Goal: Book appointment/travel/reservation

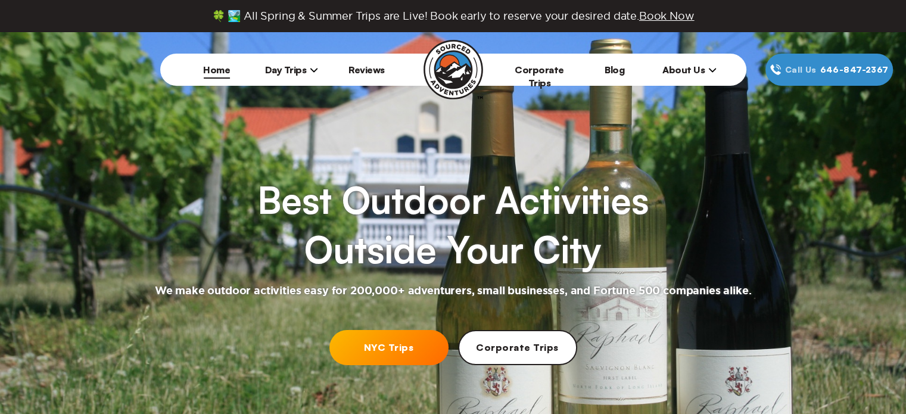
click at [341, 357] on link "NYC Trips" at bounding box center [388, 347] width 119 height 35
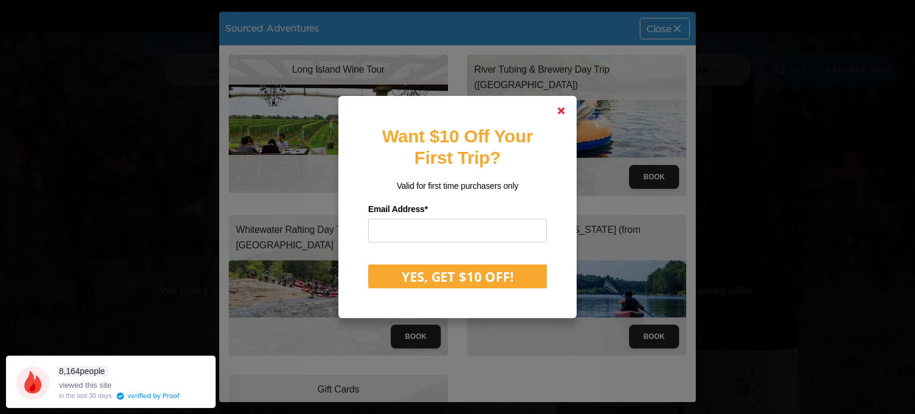
click at [558, 113] on polygon at bounding box center [561, 110] width 7 height 7
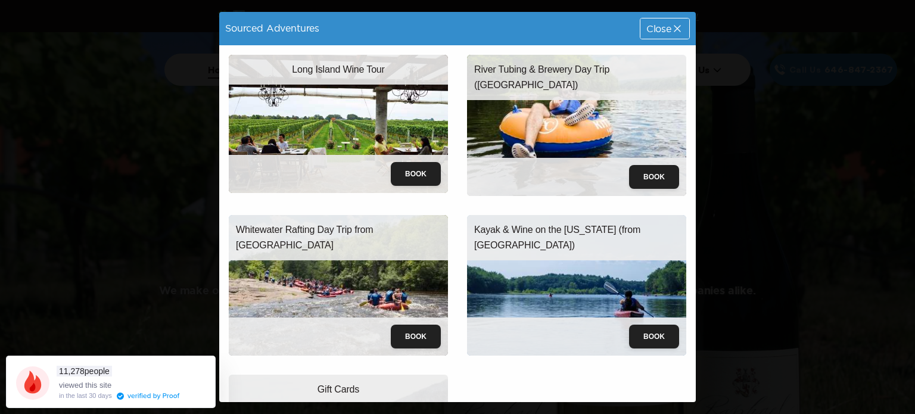
click at [657, 27] on span "Close" at bounding box center [658, 29] width 25 height 10
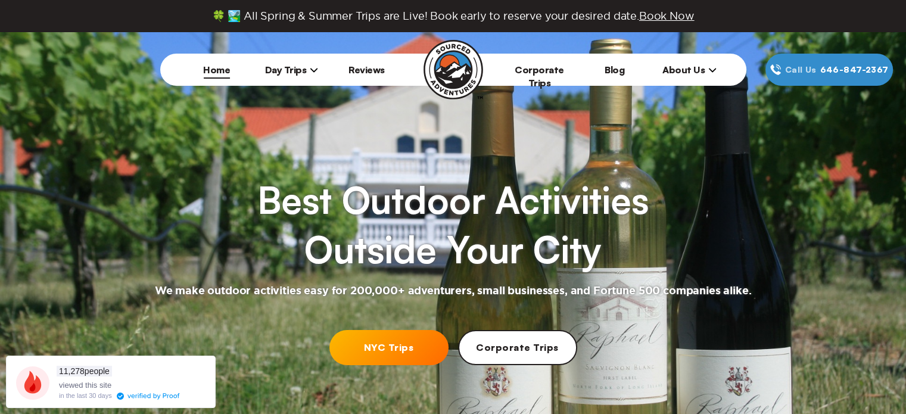
click at [657, 13] on span "Book Now" at bounding box center [666, 15] width 55 height 11
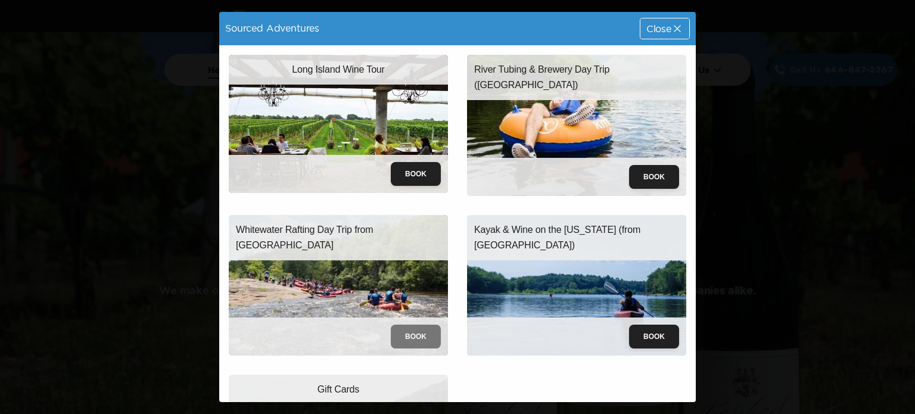
click at [413, 325] on button "Book" at bounding box center [416, 337] width 50 height 24
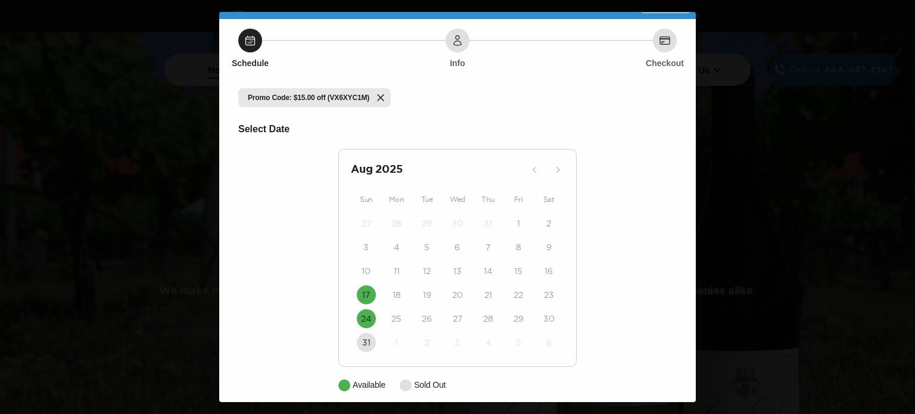
scroll to position [36, 0]
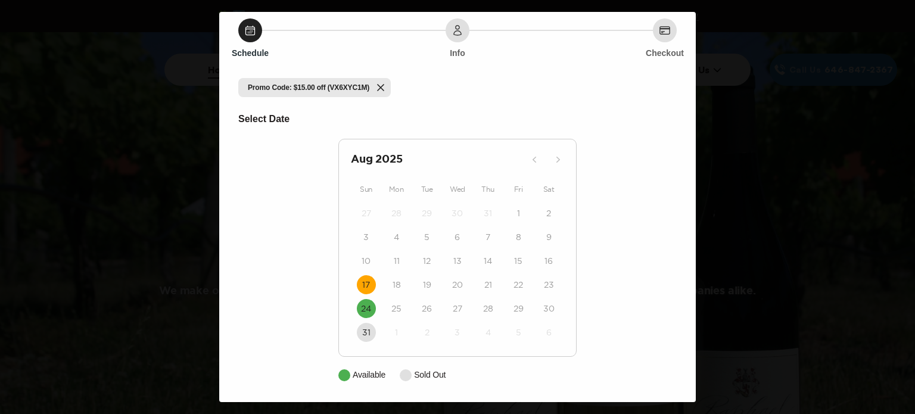
click at [357, 288] on button "17" at bounding box center [366, 284] width 19 height 19
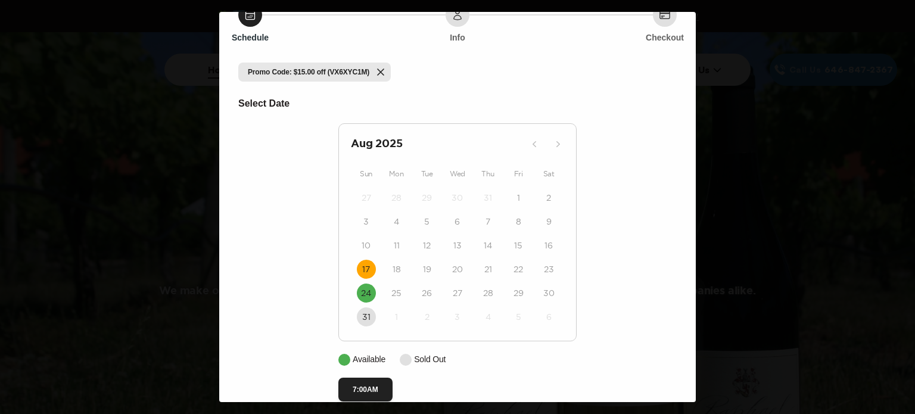
scroll to position [72, 0]
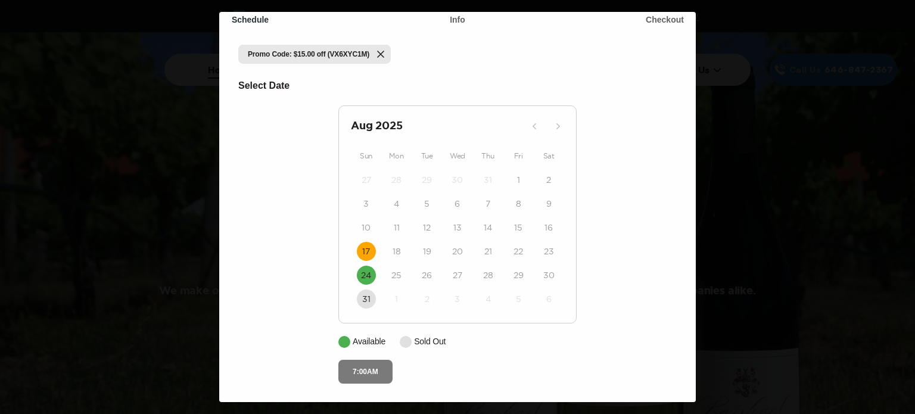
click at [342, 364] on button "7:00AM" at bounding box center [365, 372] width 54 height 24
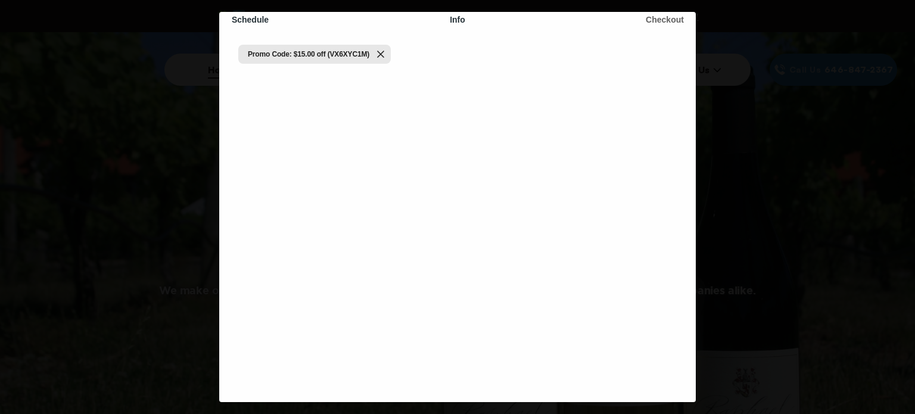
scroll to position [0, 0]
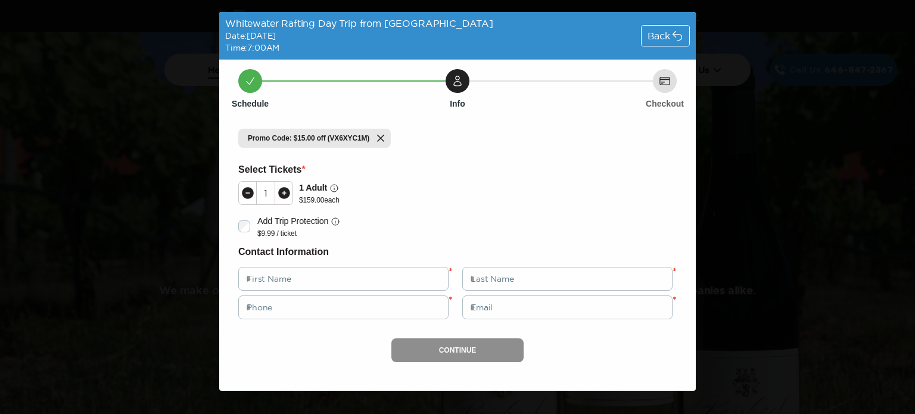
click at [677, 35] on icon at bounding box center [677, 36] width 12 height 12
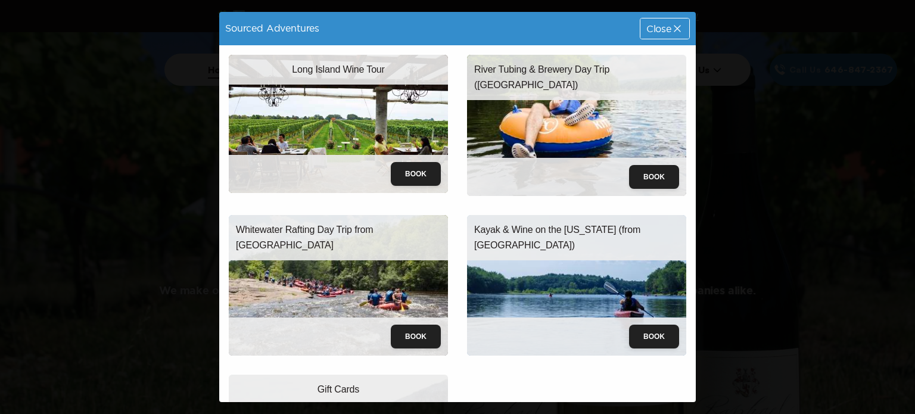
click at [657, 34] on div "Close" at bounding box center [665, 28] width 49 height 20
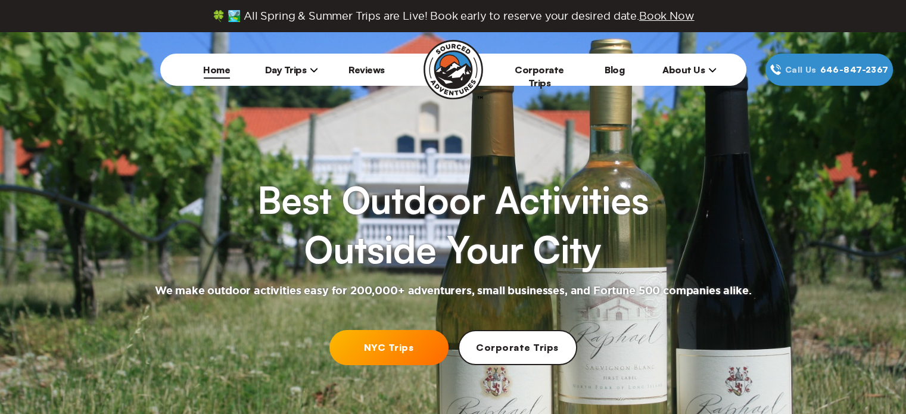
click at [658, 22] on div "🍀 🏞️ All Spring & Summer Trips are Live! Book early to reserve your desired dat…" at bounding box center [453, 16] width 906 height 32
click at [658, 16] on span "Book Now" at bounding box center [666, 15] width 55 height 11
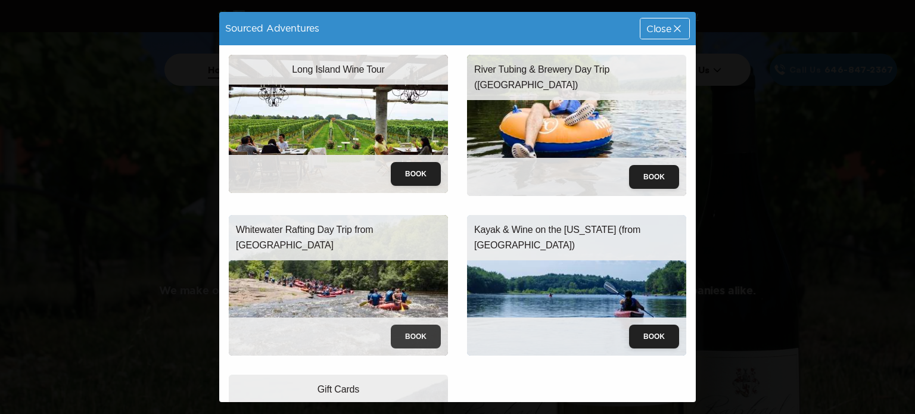
click at [406, 329] on button "Book" at bounding box center [416, 337] width 50 height 24
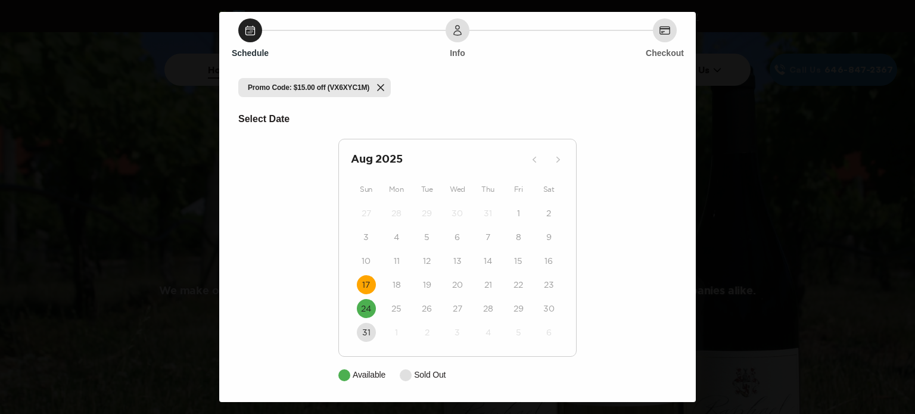
click at [362, 288] on time "17" at bounding box center [366, 285] width 8 height 12
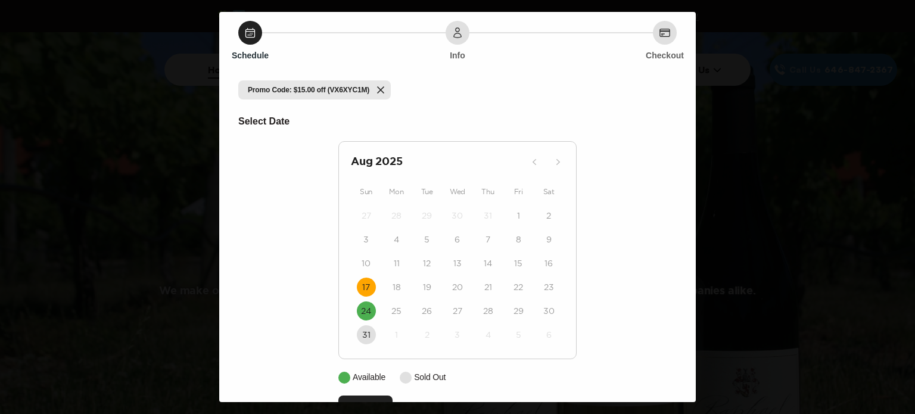
scroll to position [72, 0]
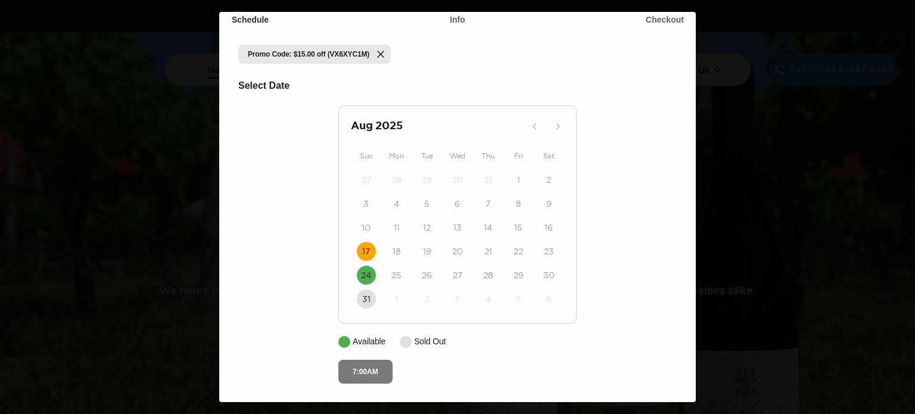
click at [348, 364] on button "7:00AM" at bounding box center [365, 372] width 54 height 24
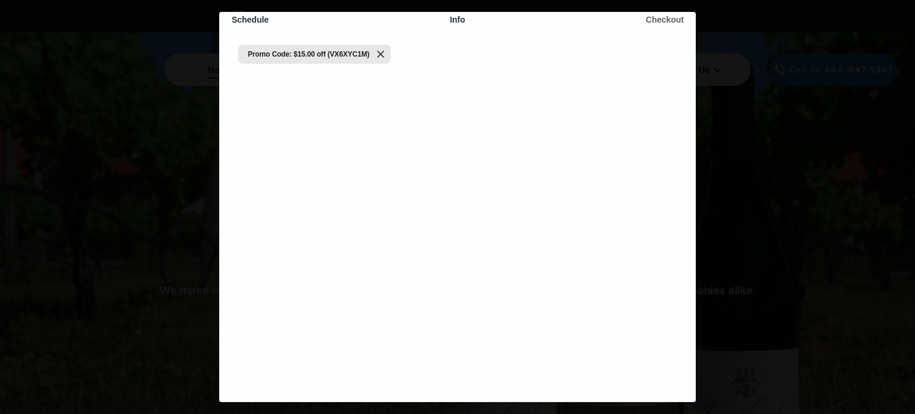
scroll to position [0, 0]
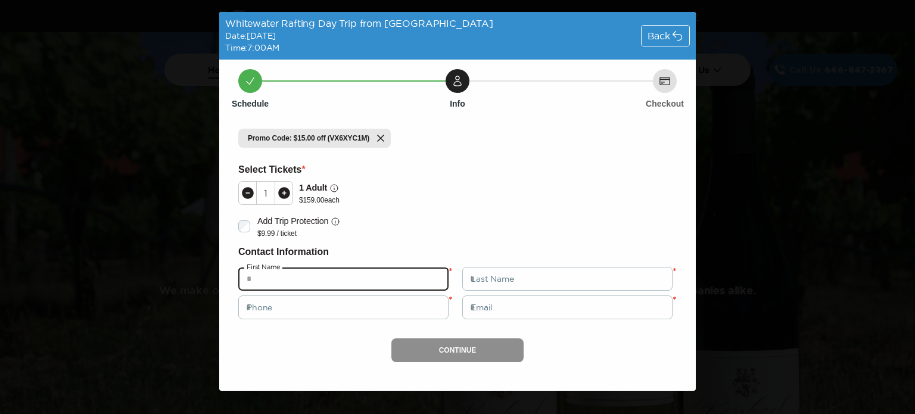
click at [269, 283] on input "text" at bounding box center [343, 279] width 210 height 24
type input "******"
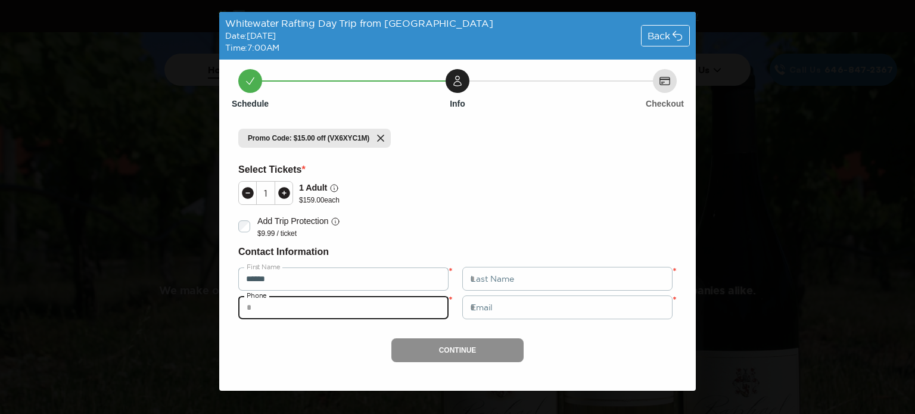
type input "**********"
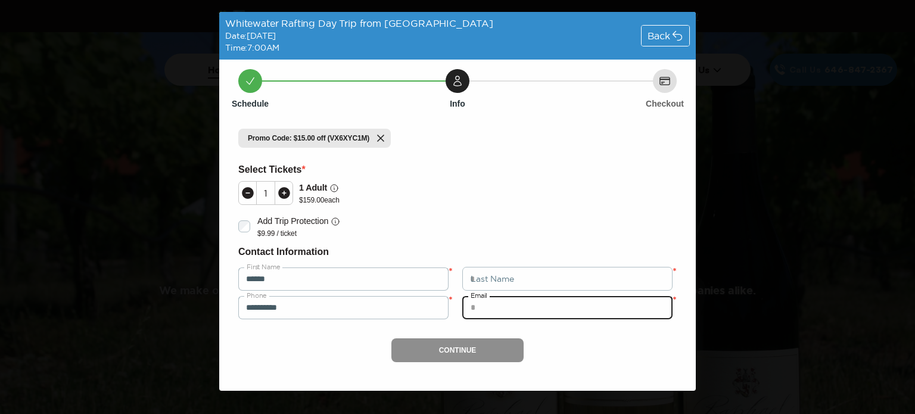
type input "**********"
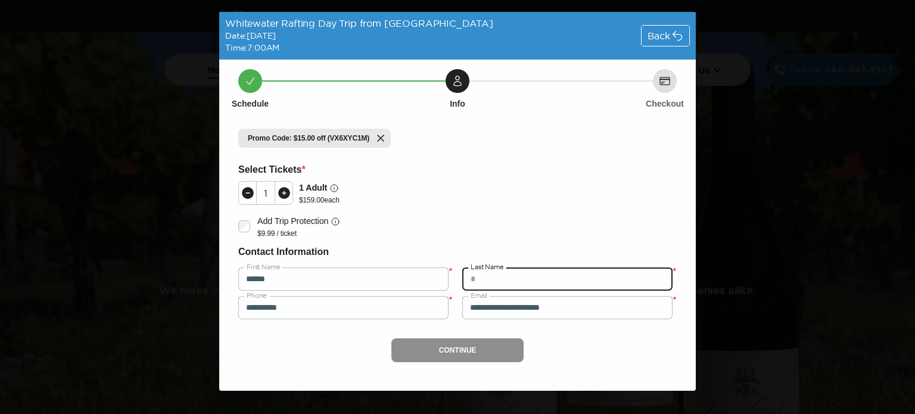
click at [494, 271] on input "text" at bounding box center [567, 279] width 210 height 24
type input "**********"
type input "*****"
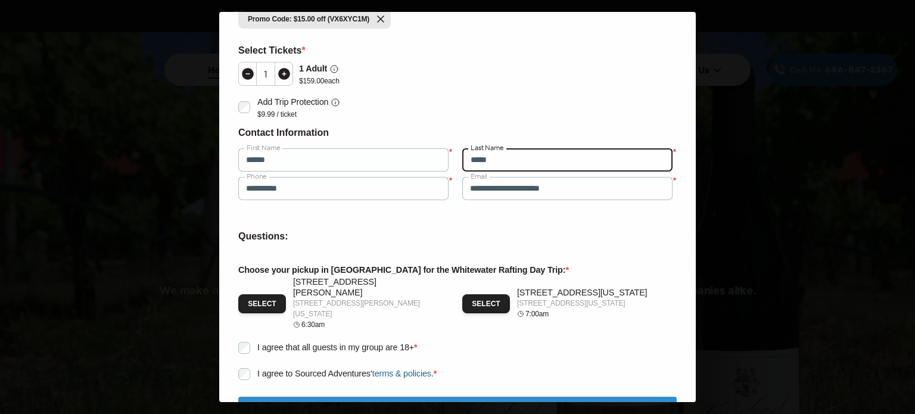
scroll to position [179, 0]
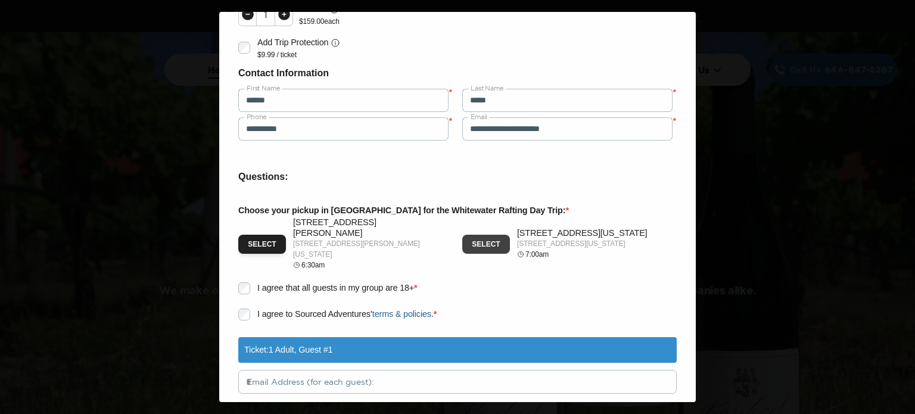
click at [473, 236] on button "Select" at bounding box center [486, 244] width 48 height 19
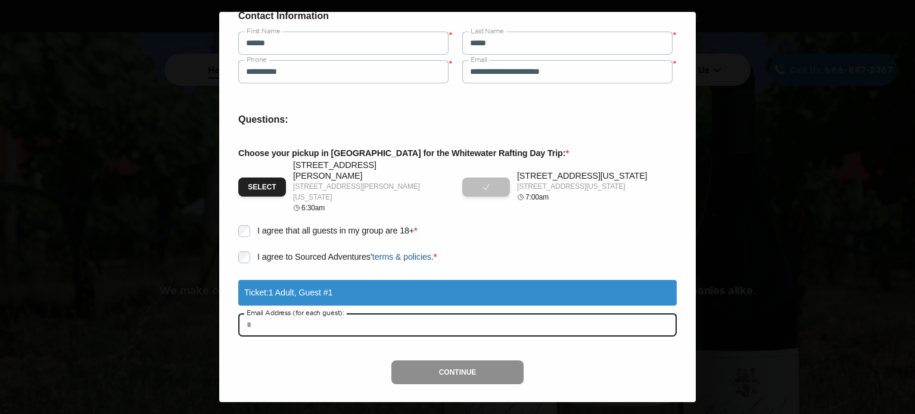
click at [269, 313] on input "text" at bounding box center [457, 325] width 439 height 24
type input "**********"
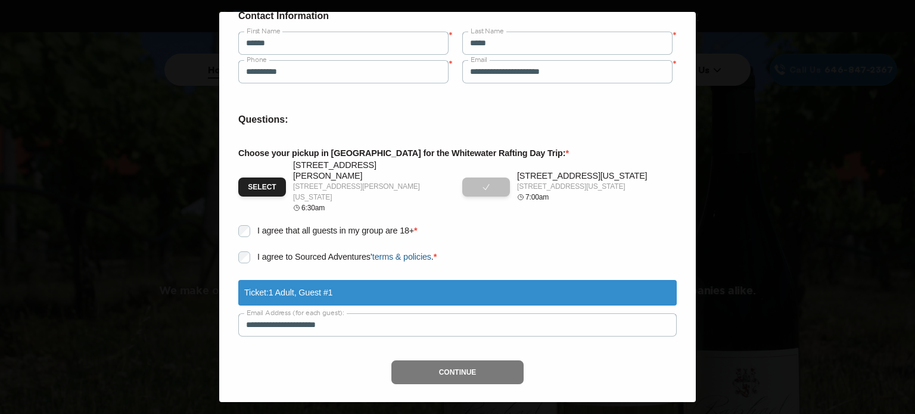
click at [419, 363] on button "Continue" at bounding box center [457, 372] width 133 height 24
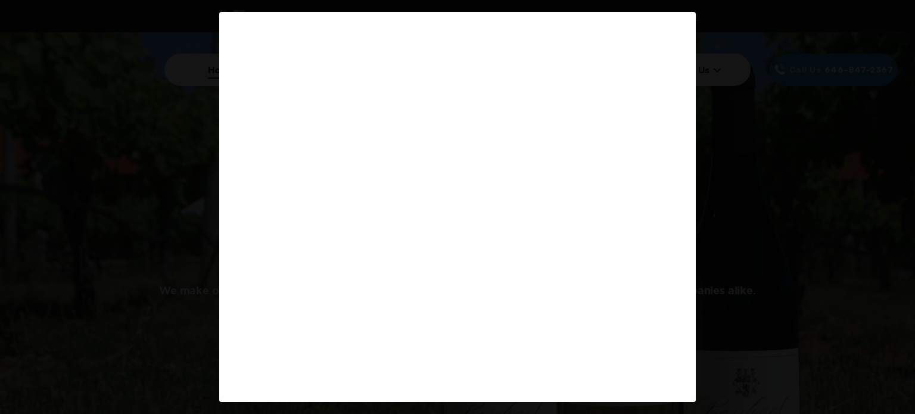
scroll to position [0, 0]
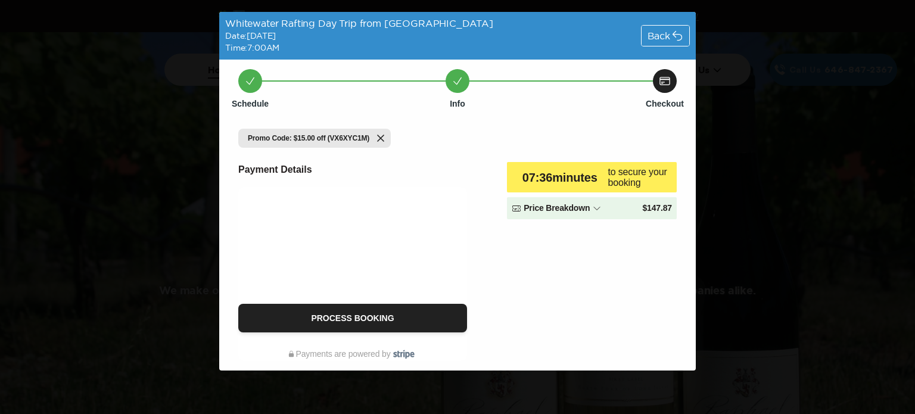
click at [593, 207] on icon at bounding box center [597, 209] width 10 height 10
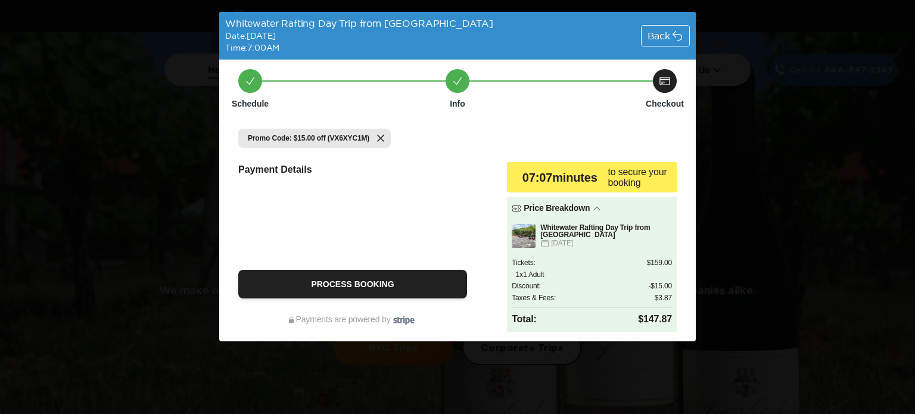
click at [472, 102] on div "Schedule Info Checkout Promo Code: $15.00 off (VX6XYC1M) Payment Details Proces…" at bounding box center [457, 201] width 477 height 282
click at [514, 181] on div "06 : 12 minutes" at bounding box center [560, 177] width 96 height 21
click at [523, 173] on p "06 : 11 minutes" at bounding box center [560, 177] width 75 height 17
click at [493, 47] on div "Whitewater Rafting Day Trip from [GEOGRAPHIC_DATA] Date: [DATE] Time: 7:00AM Ba…" at bounding box center [457, 36] width 477 height 48
click at [506, 18] on div "Whitewater Rafting Day Trip from [GEOGRAPHIC_DATA] Date: [DATE] Time: 7:00AM Ba…" at bounding box center [457, 36] width 477 height 48
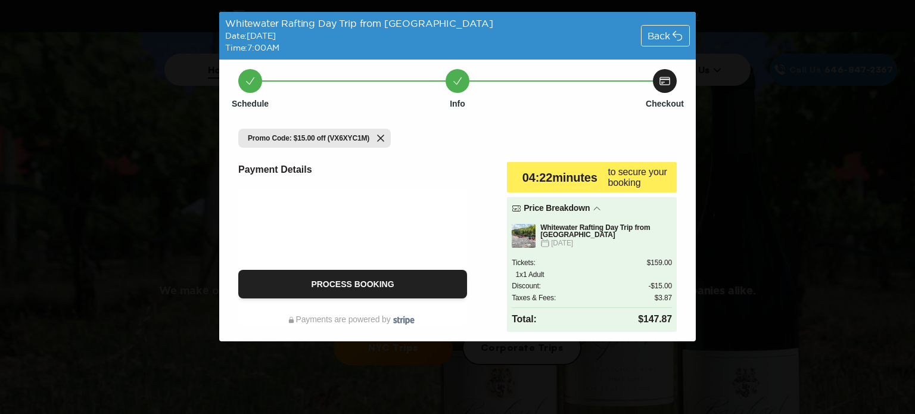
click at [673, 36] on icon at bounding box center [677, 36] width 12 height 12
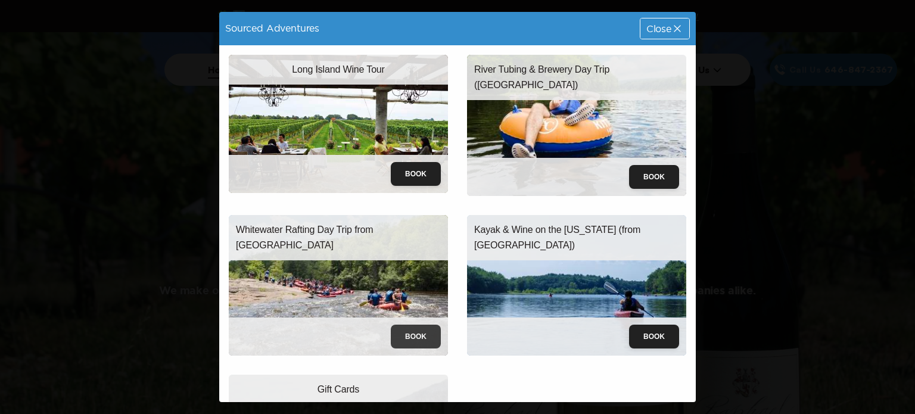
click at [417, 330] on button "Book" at bounding box center [416, 337] width 50 height 24
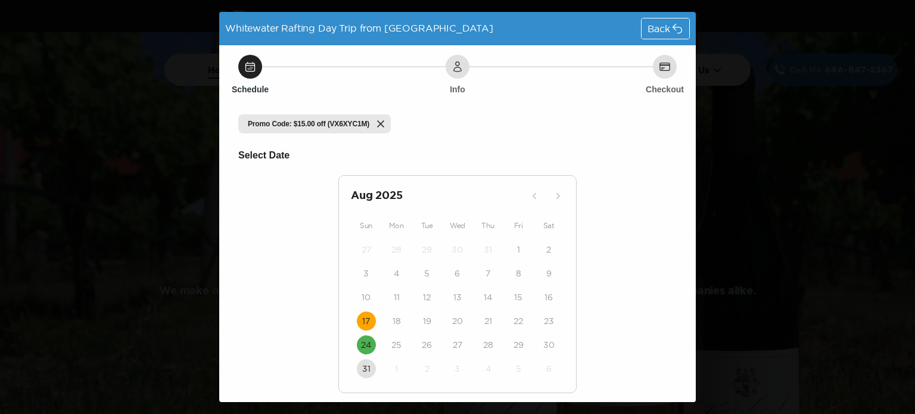
click at [362, 315] on time "17" at bounding box center [366, 321] width 8 height 12
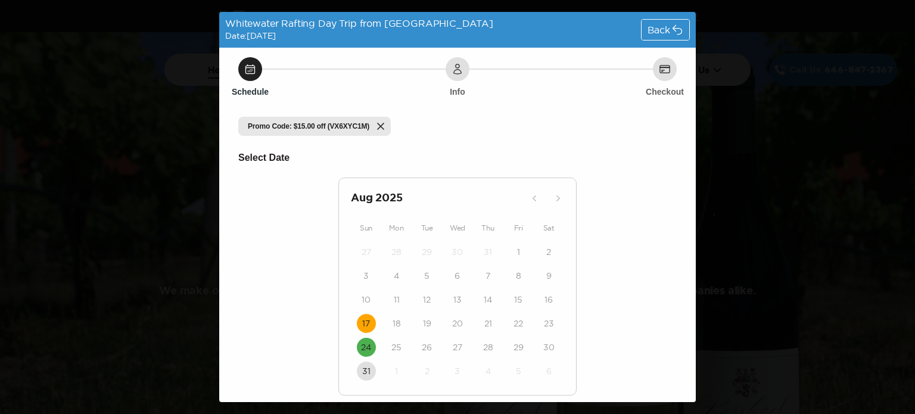
scroll to position [72, 0]
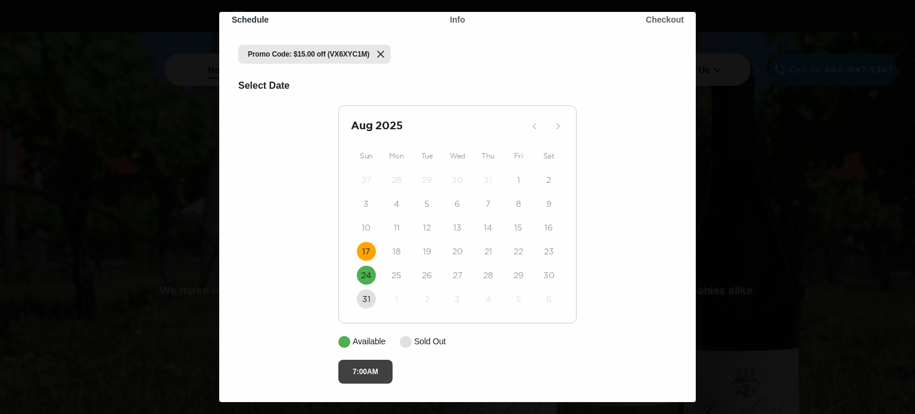
click at [344, 371] on button "7:00AM" at bounding box center [365, 372] width 54 height 24
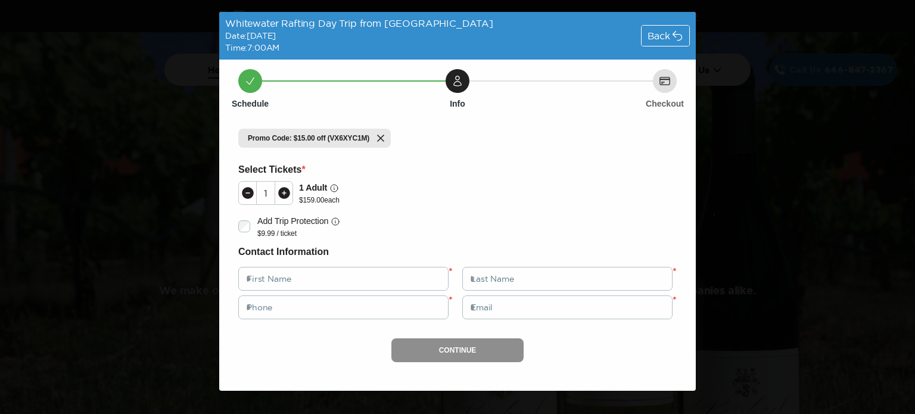
scroll to position [0, 0]
click at [663, 31] on span "Back" at bounding box center [659, 36] width 23 height 10
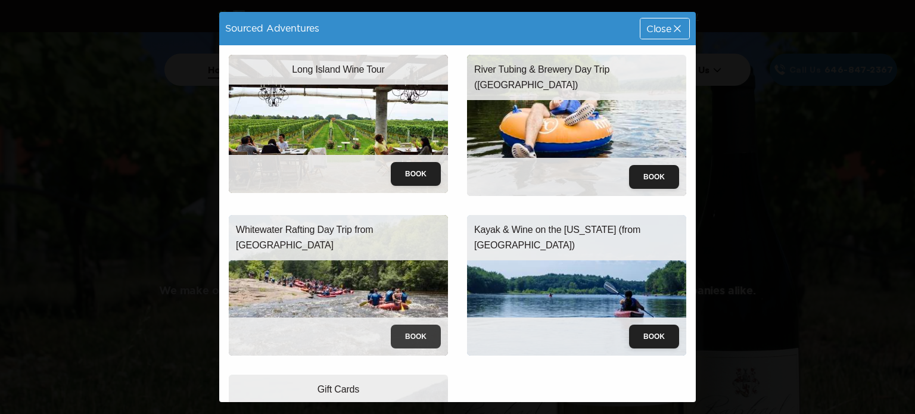
click at [410, 325] on button "Book" at bounding box center [416, 337] width 50 height 24
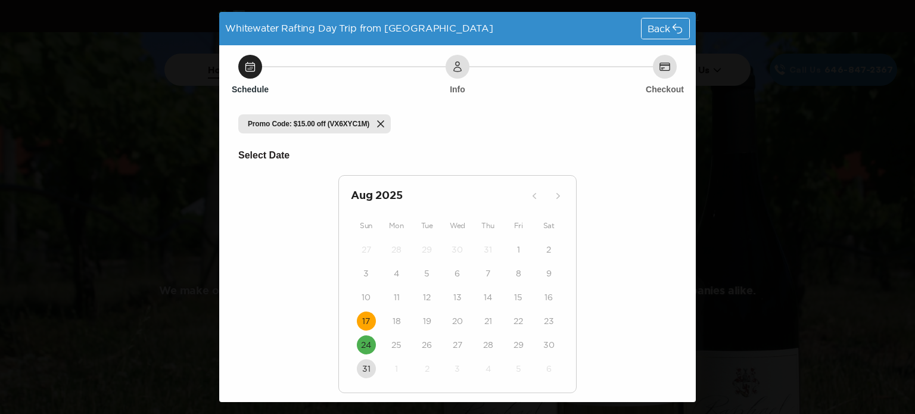
click at [362, 314] on button "17" at bounding box center [366, 321] width 19 height 19
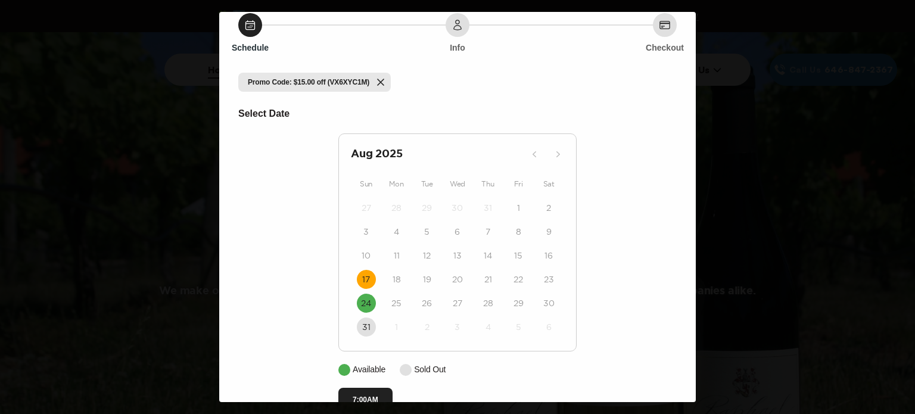
scroll to position [72, 0]
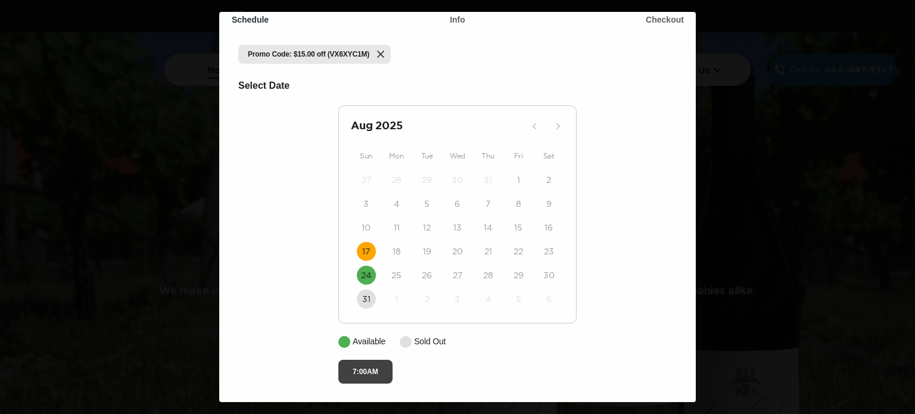
click at [345, 373] on button "7:00AM" at bounding box center [365, 372] width 54 height 24
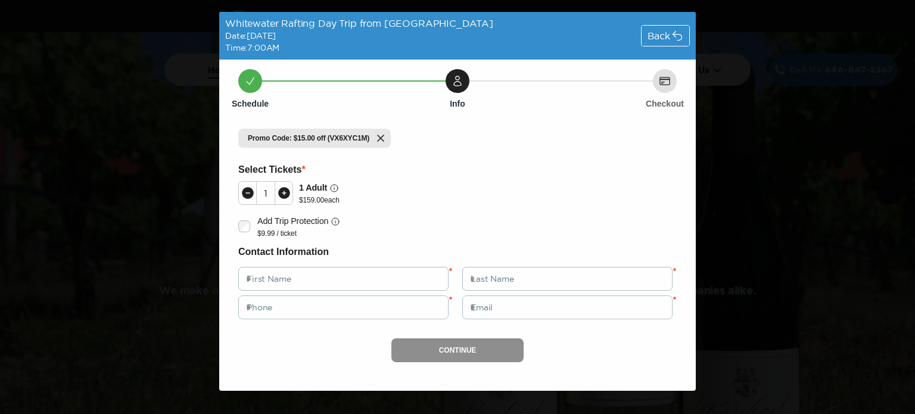
scroll to position [0, 0]
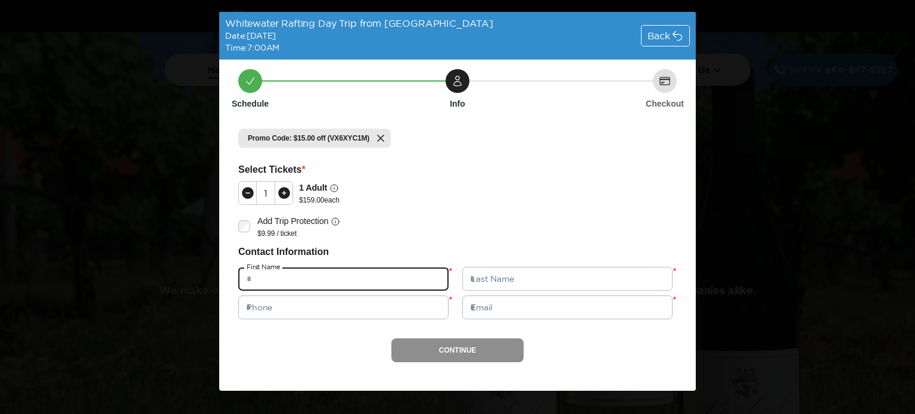
click at [355, 279] on input "text" at bounding box center [343, 279] width 210 height 24
type input "******"
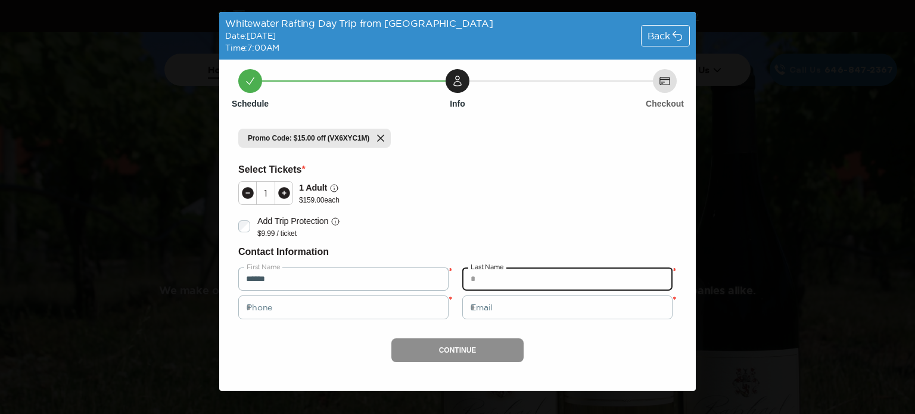
type input "*****"
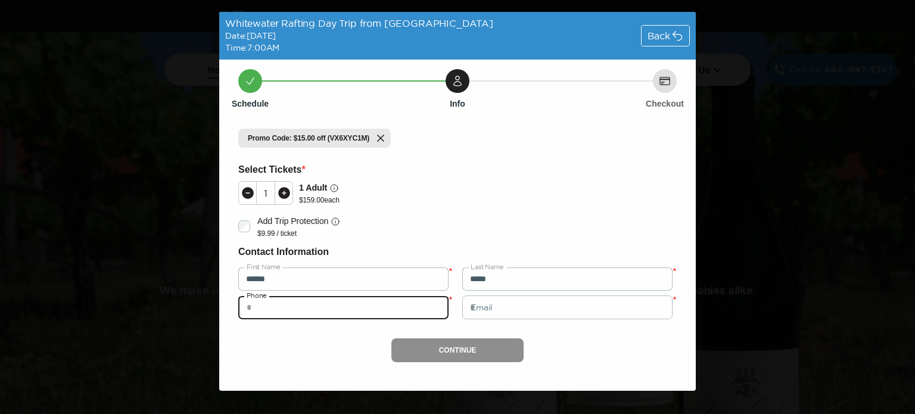
type input "**********"
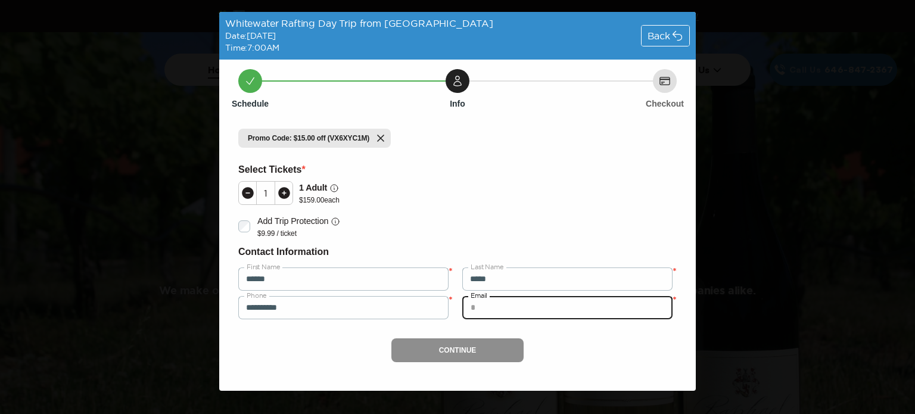
type input "**********"
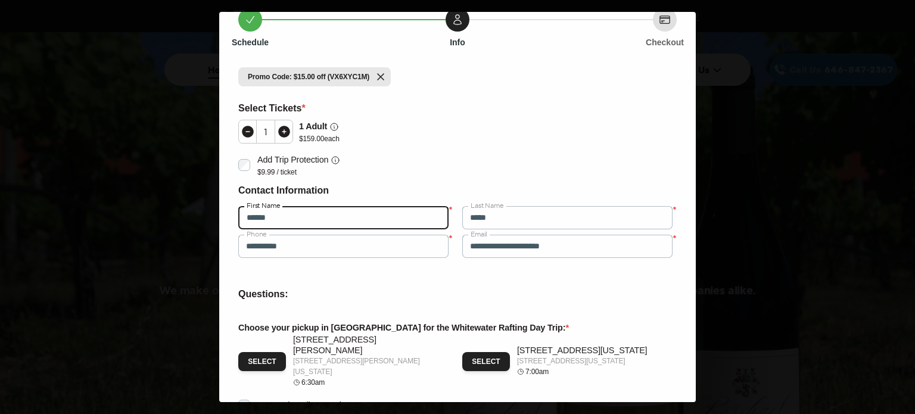
scroll to position [179, 0]
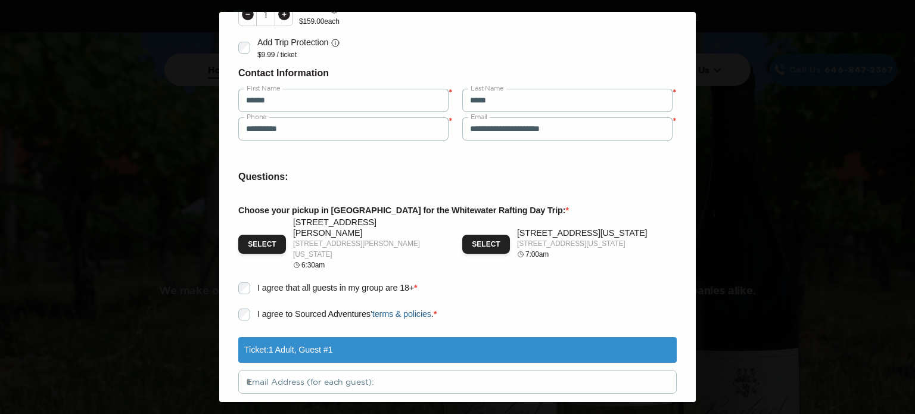
drag, startPoint x: 513, startPoint y: 241, endPoint x: 602, endPoint y: 242, distance: 89.4
click at [602, 242] on p "[STREET_ADDRESS][US_STATE]" at bounding box center [582, 243] width 130 height 11
copy p "[STREET_ADDRESS][US_STATE]"
drag, startPoint x: 293, startPoint y: 235, endPoint x: 427, endPoint y: 238, distance: 134.1
click at [427, 238] on div "Select [STREET_ADDRESS][PERSON_NAME][PERSON_NAME][US_STATE] 6:30am" at bounding box center [345, 243] width 214 height 53
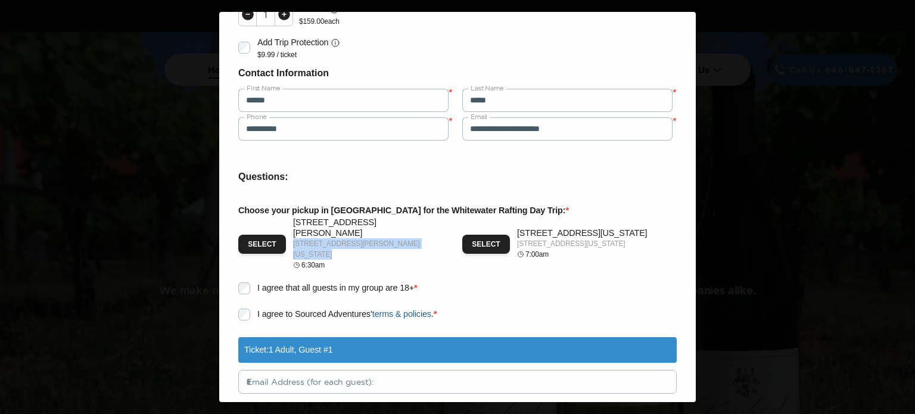
copy p "[STREET_ADDRESS][PERSON_NAME][US_STATE]"
click at [664, 170] on h6 "Questions:" at bounding box center [457, 176] width 439 height 15
click at [496, 283] on div "I agree that all guests in my group are 18+ *" at bounding box center [454, 288] width 446 height 26
click at [474, 238] on button "Select" at bounding box center [486, 244] width 48 height 19
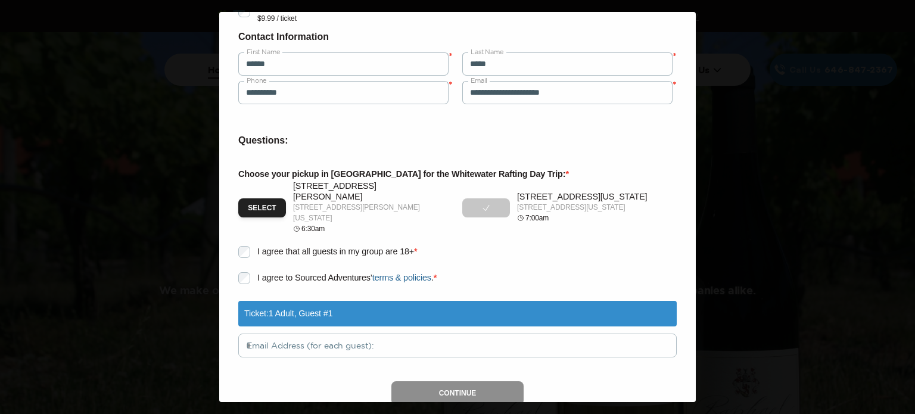
scroll to position [236, 0]
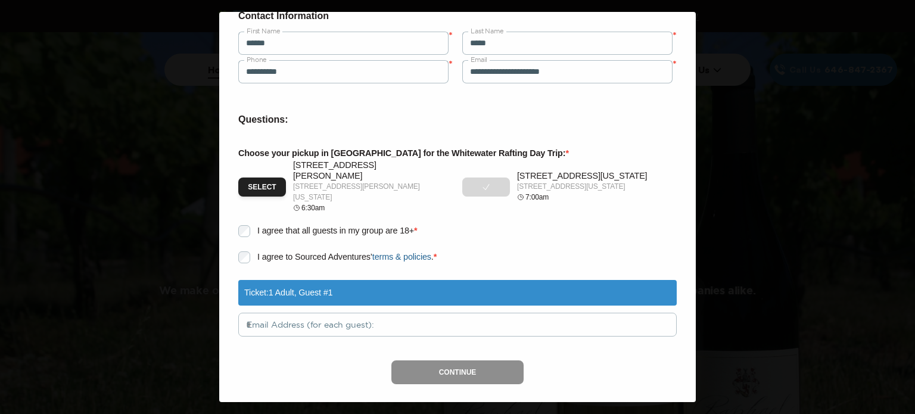
click at [481, 182] on icon "button" at bounding box center [486, 187] width 10 height 10
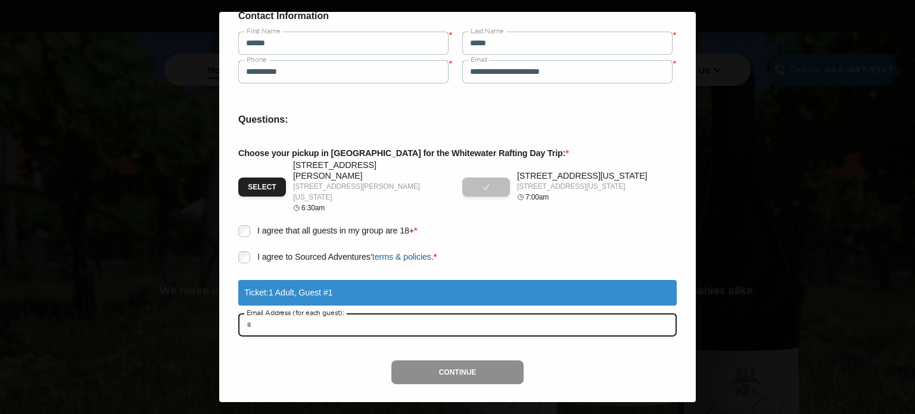
click at [266, 313] on input "text" at bounding box center [457, 325] width 439 height 24
type input "**********"
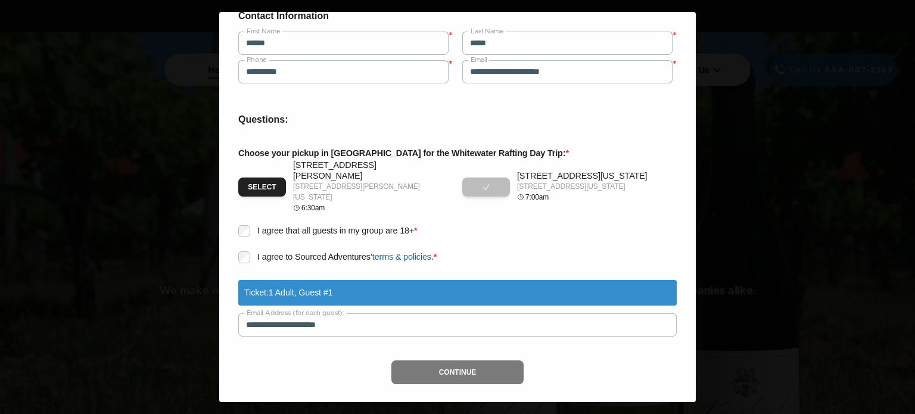
click at [421, 360] on button "Continue" at bounding box center [457, 372] width 133 height 24
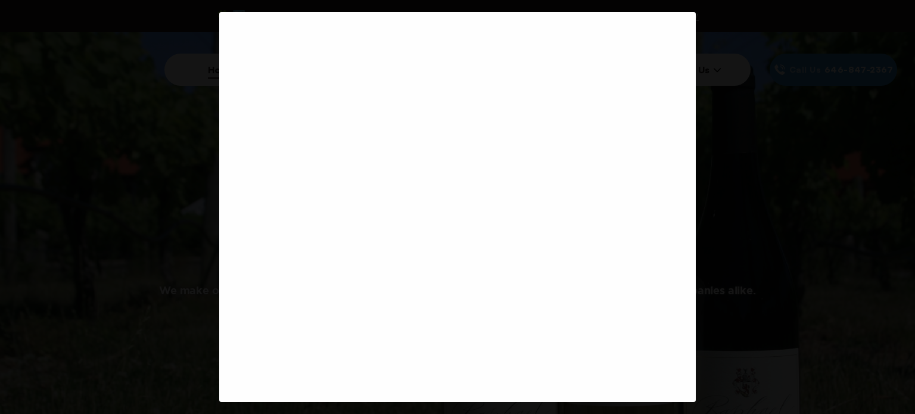
scroll to position [0, 0]
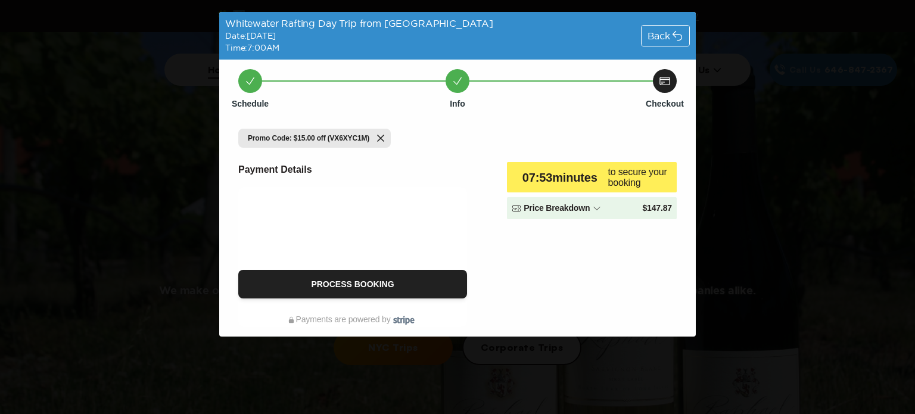
click at [596, 208] on icon at bounding box center [597, 208] width 6 height 3
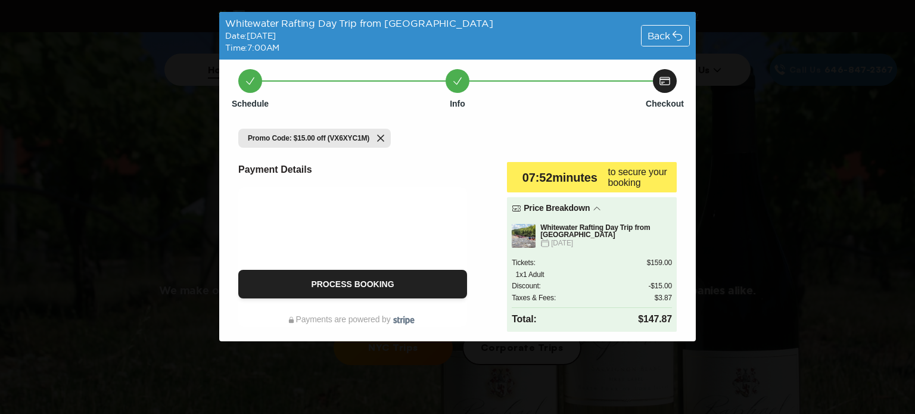
click at [498, 133] on div "Promo Code: $15.00 off (VX6XYC1M)" at bounding box center [457, 138] width 439 height 24
click at [489, 104] on div "Schedule Info Checkout Promo Code: $15.00 off (VX6XYC1M) Payment Details Proces…" at bounding box center [457, 201] width 477 height 282
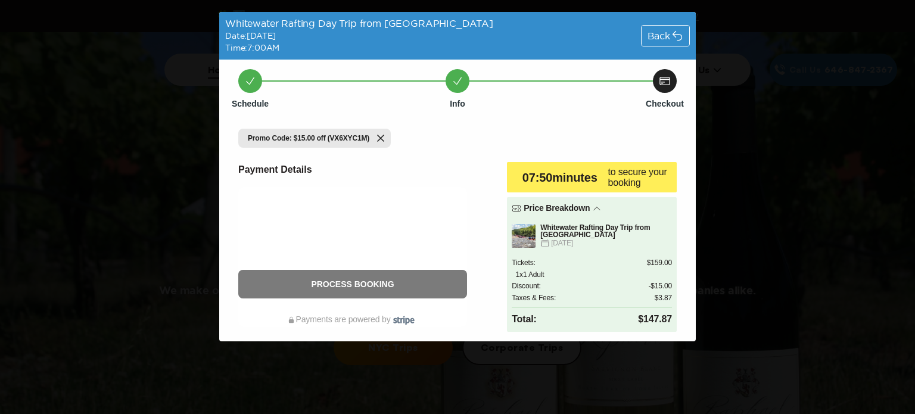
click at [406, 285] on button "Process Booking" at bounding box center [352, 284] width 229 height 29
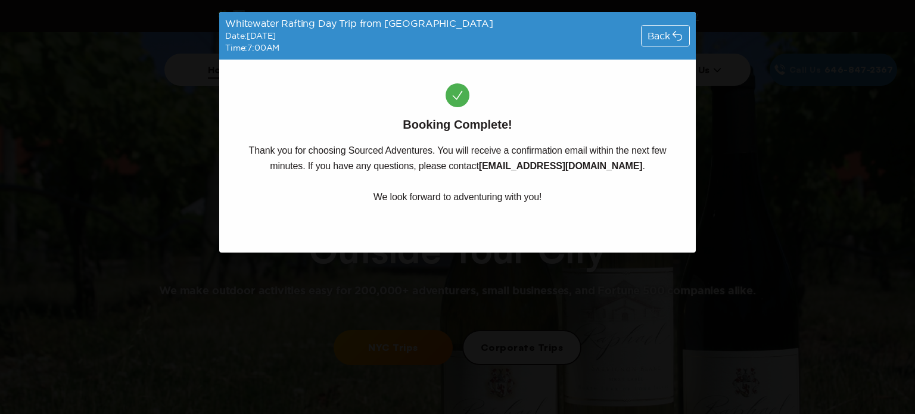
click at [670, 149] on p "Thank you for choosing Sourced Adventures. You will receive a confirmation emai…" at bounding box center [457, 174] width 477 height 62
click at [675, 118] on div "Booking Complete! Thank you for choosing Sourced Adventures. You will receive a…" at bounding box center [457, 156] width 477 height 193
click at [658, 119] on div "Booking Complete! Thank you for choosing Sourced Adventures. You will receive a…" at bounding box center [457, 156] width 477 height 193
click at [674, 150] on p "Thank you for choosing Sourced Adventures. You will receive a confirmation emai…" at bounding box center [457, 174] width 477 height 62
click at [660, 169] on p "Thank you for choosing Sourced Adventures. You will receive a confirmation emai…" at bounding box center [457, 174] width 477 height 62
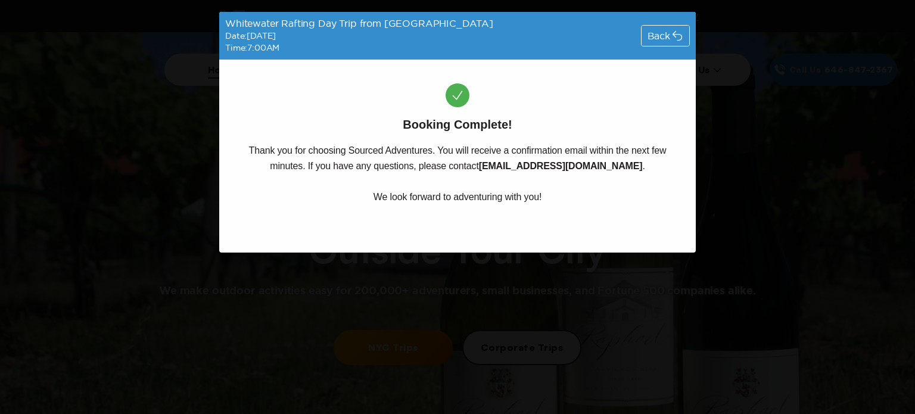
click at [667, 196] on p "Thank you for choosing Sourced Adventures. You will receive a confirmation emai…" at bounding box center [457, 174] width 477 height 62
click at [646, 116] on div "Booking Complete! Thank you for choosing Sourced Adventures. You will receive a…" at bounding box center [457, 156] width 477 height 193
click at [674, 147] on p "Thank you for choosing Sourced Adventures. You will receive a confirmation emai…" at bounding box center [457, 174] width 477 height 62
click at [671, 166] on p "Thank you for choosing Sourced Adventures. You will receive a confirmation emai…" at bounding box center [457, 174] width 477 height 62
click at [671, 157] on p "Thank you for choosing Sourced Adventures. You will receive a confirmation emai…" at bounding box center [457, 174] width 477 height 62
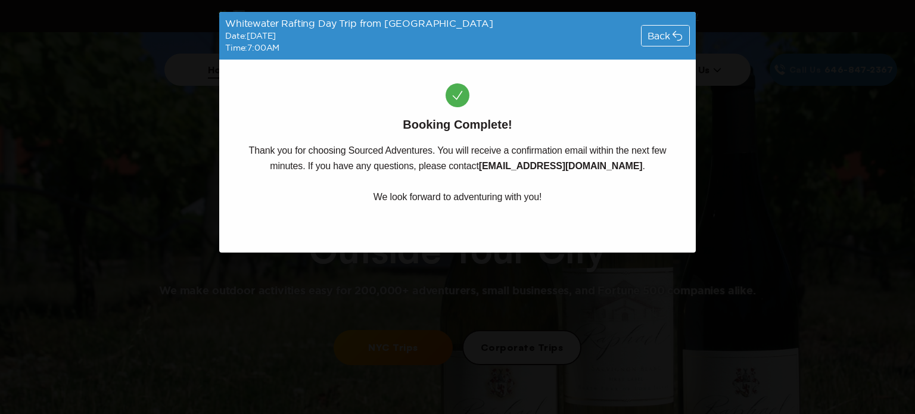
click at [676, 125] on div "Booking Complete! Thank you for choosing Sourced Adventures. You will receive a…" at bounding box center [457, 156] width 477 height 193
click at [618, 130] on div "Booking Complete! Thank you for choosing Sourced Adventures. You will receive a…" at bounding box center [457, 156] width 477 height 193
drag, startPoint x: 530, startPoint y: 130, endPoint x: 524, endPoint y: 124, distance: 8.9
click at [530, 130] on div "Booking Complete! Thank you for choosing Sourced Adventures. You will receive a…" at bounding box center [457, 156] width 477 height 193
click at [522, 120] on div "Booking Complete! Thank you for choosing Sourced Adventures. You will receive a…" at bounding box center [457, 156] width 477 height 193
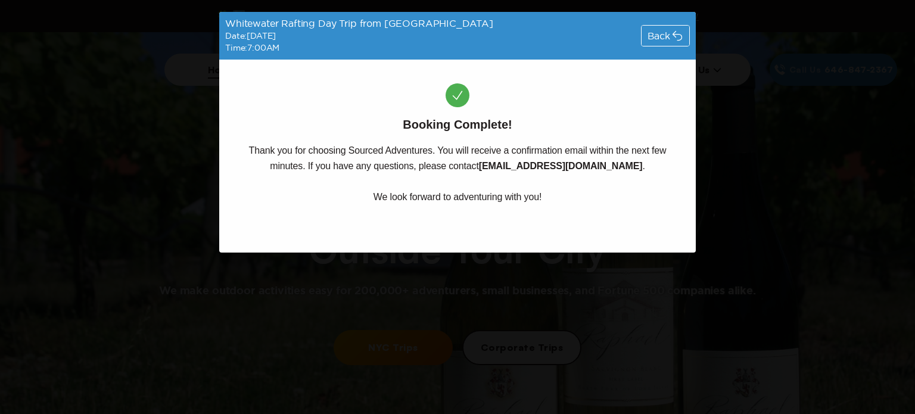
click at [404, 119] on h5 "Booking Complete!" at bounding box center [457, 125] width 109 height 17
click at [243, 150] on p "Thank you for choosing Sourced Adventures. You will receive a confirmation emai…" at bounding box center [457, 174] width 477 height 62
click at [670, 148] on p "Thank you for choosing Sourced Adventures. You will receive a confirmation emai…" at bounding box center [457, 174] width 477 height 62
click at [679, 158] on p "Thank you for choosing Sourced Adventures. You will receive a confirmation emai…" at bounding box center [457, 174] width 477 height 62
click at [671, 164] on p "Thank you for choosing Sourced Adventures. You will receive a confirmation emai…" at bounding box center [457, 174] width 477 height 62
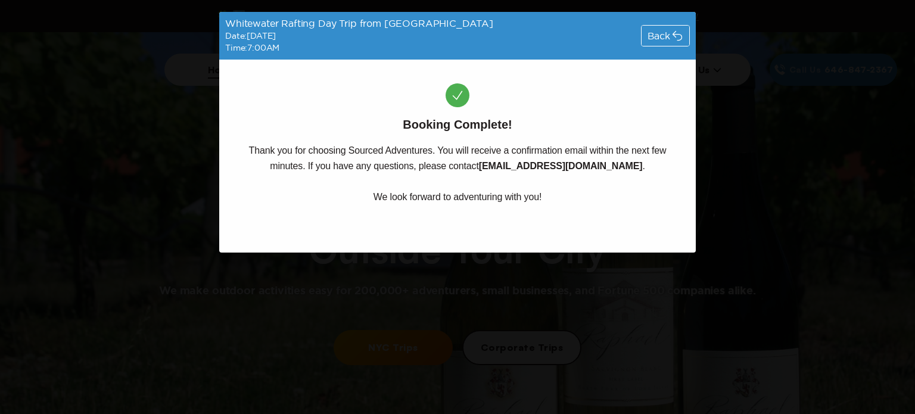
click at [671, 201] on p "Thank you for choosing Sourced Adventures. You will receive a confirmation emai…" at bounding box center [457, 174] width 477 height 62
click at [667, 168] on p "Thank you for choosing Sourced Adventures. You will receive a confirmation emai…" at bounding box center [457, 174] width 477 height 62
click at [677, 147] on p "Thank you for choosing Sourced Adventures. You will receive a confirmation emai…" at bounding box center [457, 174] width 477 height 62
click at [672, 130] on div "Booking Complete! Thank you for choosing Sourced Adventures. You will receive a…" at bounding box center [457, 156] width 477 height 193
click at [555, 111] on div "Booking Complete! Thank you for choosing Sourced Adventures. You will receive a…" at bounding box center [457, 156] width 477 height 193
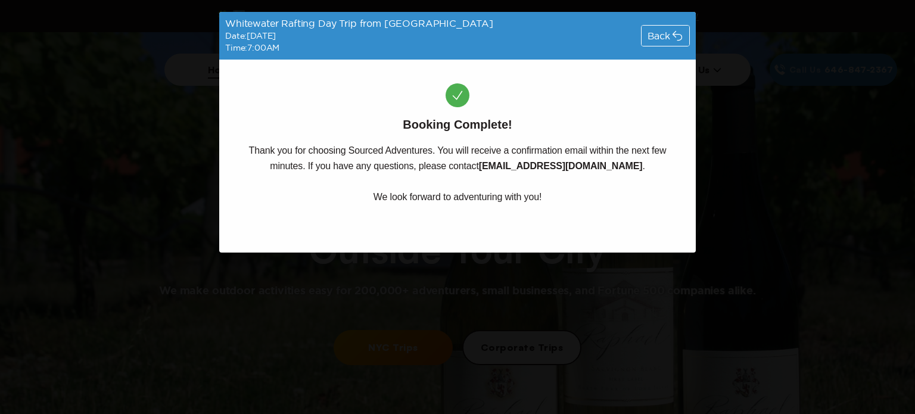
click at [543, 118] on div "Booking Complete! Thank you for choosing Sourced Adventures. You will receive a…" at bounding box center [457, 156] width 477 height 193
click at [408, 122] on h5 "Booking Complete!" at bounding box center [457, 125] width 109 height 17
click at [407, 120] on h5 "Booking Complete!" at bounding box center [457, 125] width 109 height 17
click at [580, 97] on div "Booking Complete! Thank you for choosing Sourced Adventures. You will receive a…" at bounding box center [457, 156] width 477 height 193
drag, startPoint x: 574, startPoint y: 112, endPoint x: 645, endPoint y: 123, distance: 71.2
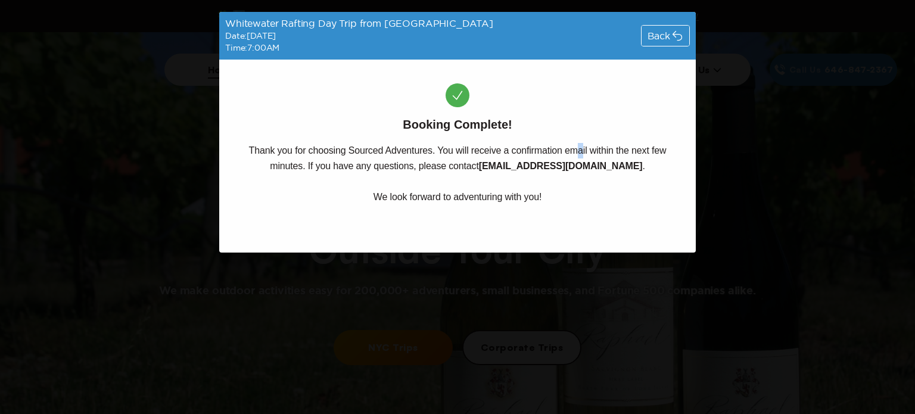
click at [574, 113] on div "Booking Complete! Thank you for choosing Sourced Adventures. You will receive a…" at bounding box center [457, 156] width 477 height 193
click at [648, 122] on div "Booking Complete! Thank you for choosing Sourced Adventures. You will receive a…" at bounding box center [457, 156] width 477 height 193
click at [564, 128] on div "Booking Complete! Thank you for choosing Sourced Adventures. You will receive a…" at bounding box center [457, 156] width 477 height 193
click at [504, 116] on div "Booking Complete! Thank you for choosing Sourced Adventures. You will receive a…" at bounding box center [457, 156] width 477 height 193
click at [515, 128] on div "Booking Complete! Thank you for choosing Sourced Adventures. You will receive a…" at bounding box center [457, 156] width 477 height 193
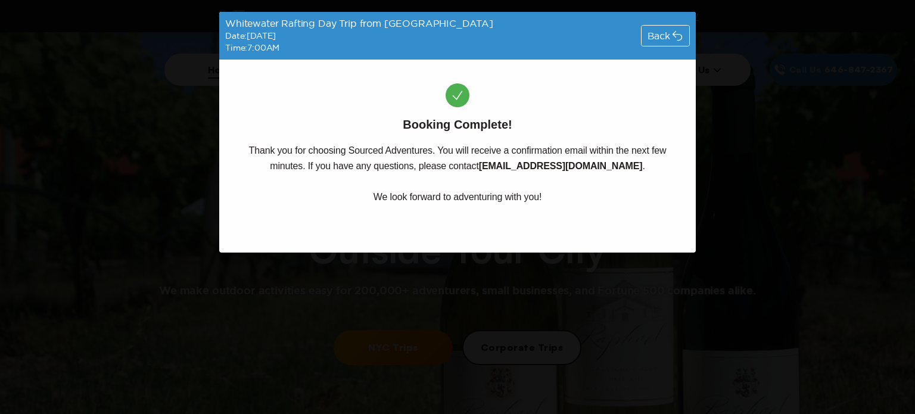
click at [392, 130] on div "Booking Complete! Thank you for choosing Sourced Adventures. You will receive a…" at bounding box center [457, 156] width 477 height 193
click at [243, 150] on p "Thank you for choosing Sourced Adventures. You will receive a confirmation emai…" at bounding box center [457, 174] width 477 height 62
click at [396, 127] on div "Booking Complete! Thank you for choosing Sourced Adventures. You will receive a…" at bounding box center [457, 156] width 477 height 193
click at [550, 121] on div "Booking Complete! Thank you for choosing Sourced Adventures. You will receive a…" at bounding box center [457, 156] width 477 height 193
click at [524, 125] on div "Booking Complete! Thank you for choosing Sourced Adventures. You will receive a…" at bounding box center [457, 156] width 477 height 193
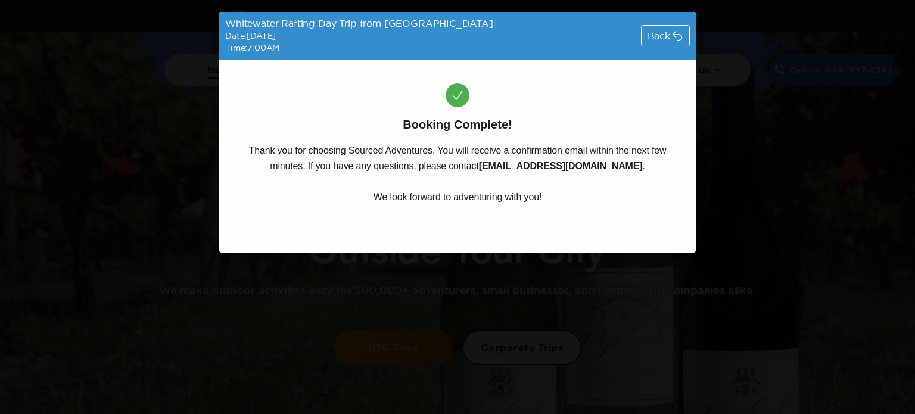
click at [403, 120] on h5 "Booking Complete!" at bounding box center [457, 125] width 109 height 17
click at [250, 146] on p "Thank you for choosing Sourced Adventures. You will receive a confirmation emai…" at bounding box center [457, 174] width 477 height 62
click at [248, 143] on p "Thank you for choosing Sourced Adventures. You will receive a confirmation emai…" at bounding box center [457, 174] width 477 height 62
click at [403, 124] on h5 "Booking Complete!" at bounding box center [457, 125] width 109 height 17
click at [670, 146] on p "Thank you for choosing Sourced Adventures. You will receive a confirmation emai…" at bounding box center [457, 174] width 477 height 62
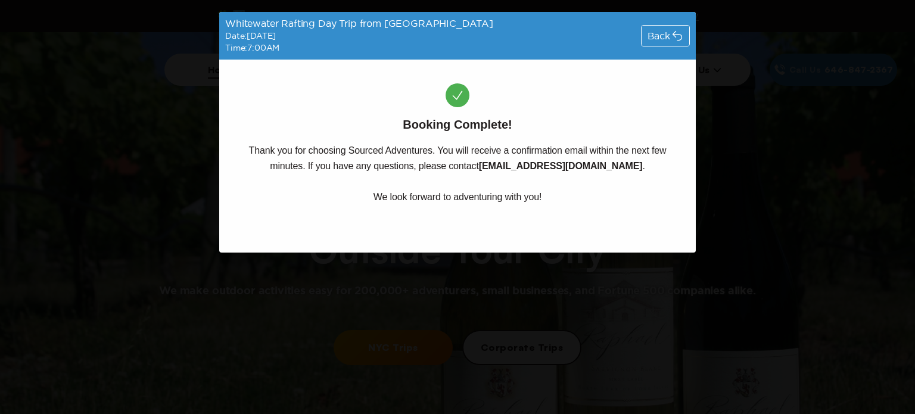
click at [673, 161] on p "Thank you for choosing Sourced Adventures. You will receive a confirmation emai…" at bounding box center [457, 174] width 477 height 62
click at [658, 196] on p "Thank you for choosing Sourced Adventures. You will receive a confirmation emai…" at bounding box center [457, 174] width 477 height 62
click at [370, 195] on p "Thank you for choosing Sourced Adventures. You will receive a confirmation emai…" at bounding box center [457, 174] width 477 height 62
drag, startPoint x: 268, startPoint y: 170, endPoint x: 253, endPoint y: 159, distance: 18.7
click at [268, 171] on p "Thank you for choosing Sourced Adventures. You will receive a confirmation emai…" at bounding box center [457, 174] width 477 height 62
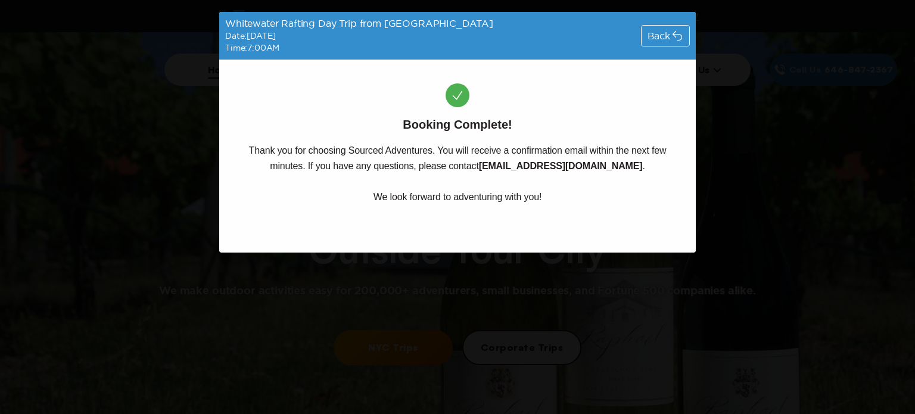
click at [243, 145] on p "Thank you for choosing Sourced Adventures. You will receive a confirmation emai…" at bounding box center [457, 174] width 477 height 62
click at [248, 150] on p "Thank you for choosing Sourced Adventures. You will receive a confirmation emai…" at bounding box center [457, 174] width 477 height 62
click at [675, 150] on p "Thank you for choosing Sourced Adventures. You will receive a confirmation emai…" at bounding box center [457, 174] width 477 height 62
click at [676, 130] on div "Booking Complete! Thank you for choosing Sourced Adventures. You will receive a…" at bounding box center [457, 156] width 477 height 193
click at [404, 123] on h5 "Booking Complete!" at bounding box center [457, 125] width 109 height 17
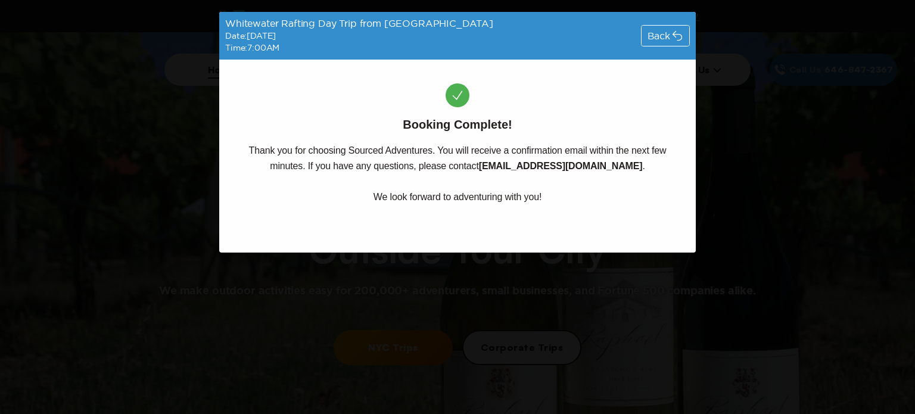
click at [244, 145] on p "Thank you for choosing Sourced Adventures. You will receive a confirmation emai…" at bounding box center [457, 174] width 477 height 62
click at [251, 147] on p "Thank you for choosing Sourced Adventures. You will receive a confirmation emai…" at bounding box center [457, 174] width 477 height 62
click at [403, 123] on h5 "Booking Complete!" at bounding box center [457, 125] width 109 height 17
click at [673, 146] on p "Thank you for choosing Sourced Adventures. You will receive a confirmation emai…" at bounding box center [457, 174] width 477 height 62
click at [682, 161] on p "Thank you for choosing Sourced Adventures. You will receive a confirmation emai…" at bounding box center [457, 174] width 477 height 62
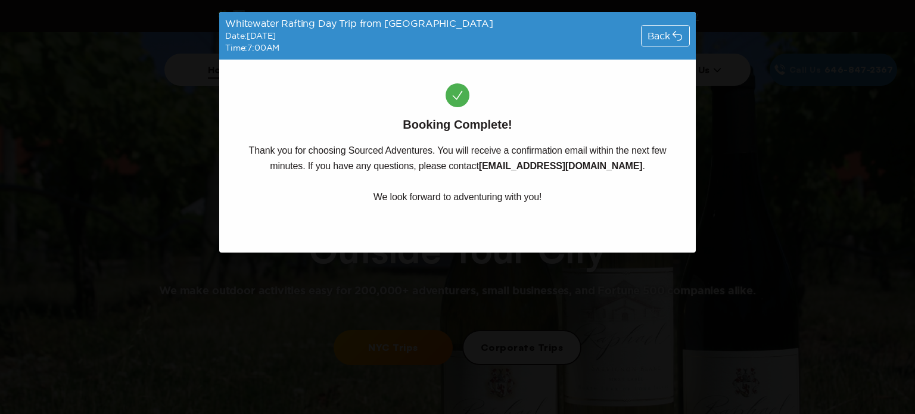
click at [677, 184] on p "Thank you for choosing Sourced Adventures. You will receive a confirmation emai…" at bounding box center [457, 174] width 477 height 62
click at [674, 201] on p "Thank you for choosing Sourced Adventures. You will receive a confirmation emai…" at bounding box center [457, 174] width 477 height 62
drag, startPoint x: 367, startPoint y: 198, endPoint x: 351, endPoint y: 198, distance: 16.1
click at [367, 199] on p "Thank you for choosing Sourced Adventures. You will receive a confirmation emai…" at bounding box center [457, 174] width 477 height 62
click at [271, 163] on p "Thank you for choosing Sourced Adventures. You will receive a confirmation emai…" at bounding box center [457, 174] width 477 height 62
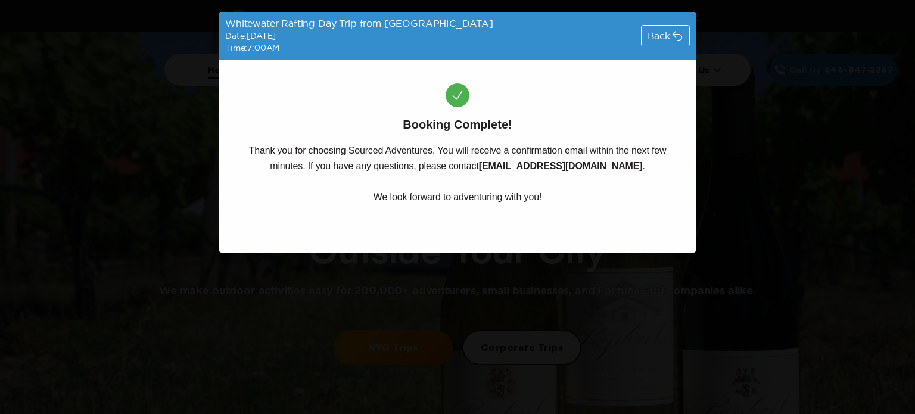
drag, startPoint x: 247, startPoint y: 146, endPoint x: 237, endPoint y: 147, distance: 10.2
click at [247, 147] on p "Thank you for choosing Sourced Adventures. You will receive a confirmation emai…" at bounding box center [457, 174] width 477 height 62
drag, startPoint x: 398, startPoint y: 119, endPoint x: 467, endPoint y: 110, distance: 69.7
click at [400, 119] on div "Booking Complete! Thank you for choosing Sourced Adventures. You will receive a…" at bounding box center [457, 156] width 477 height 193
click at [560, 127] on div "Booking Complete! Thank you for choosing Sourced Adventures. You will receive a…" at bounding box center [457, 156] width 477 height 193
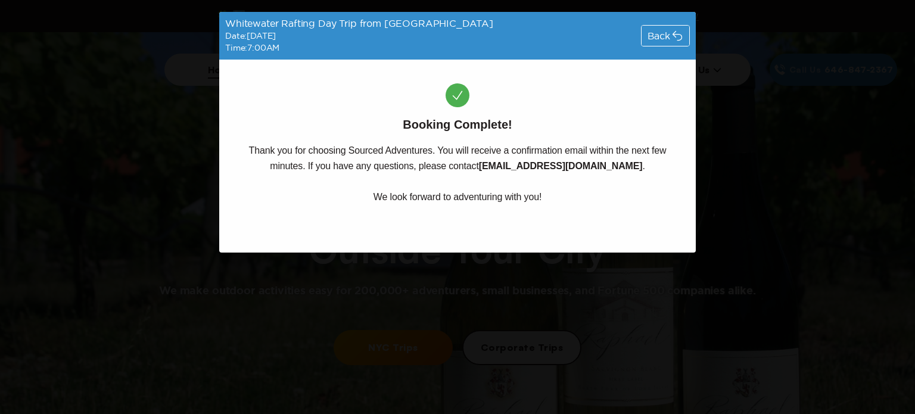
click at [548, 125] on div "Booking Complete! Thank you for choosing Sourced Adventures. You will receive a…" at bounding box center [457, 156] width 477 height 193
click at [548, 119] on div "Booking Complete! Thank you for choosing Sourced Adventures. You will receive a…" at bounding box center [457, 156] width 477 height 193
click at [401, 128] on div "Booking Complete! Thank you for choosing Sourced Adventures. You will receive a…" at bounding box center [457, 156] width 477 height 193
click at [244, 147] on p "Thank you for choosing Sourced Adventures. You will receive a confirmation emai…" at bounding box center [457, 174] width 477 height 62
click at [225, 161] on p "Thank you for choosing Sourced Adventures. You will receive a confirmation emai…" at bounding box center [457, 174] width 477 height 62
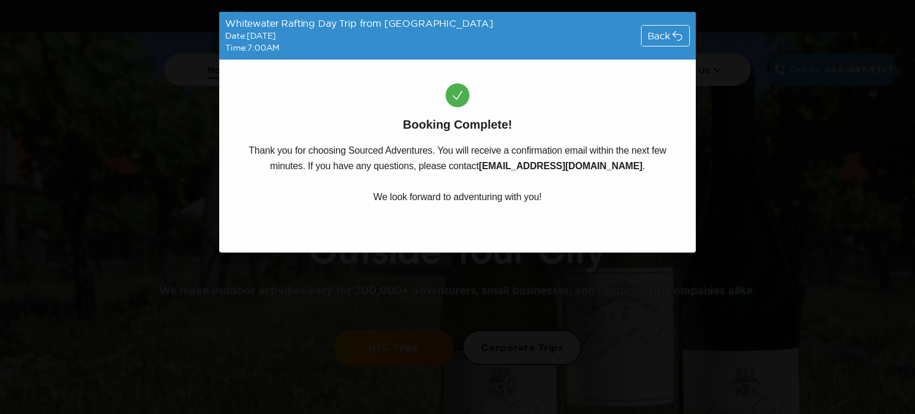
click at [243, 147] on p "Thank you for choosing Sourced Adventures. You will receive a confirmation emai…" at bounding box center [457, 174] width 477 height 62
click at [649, 43] on div "Back" at bounding box center [666, 36] width 48 height 20
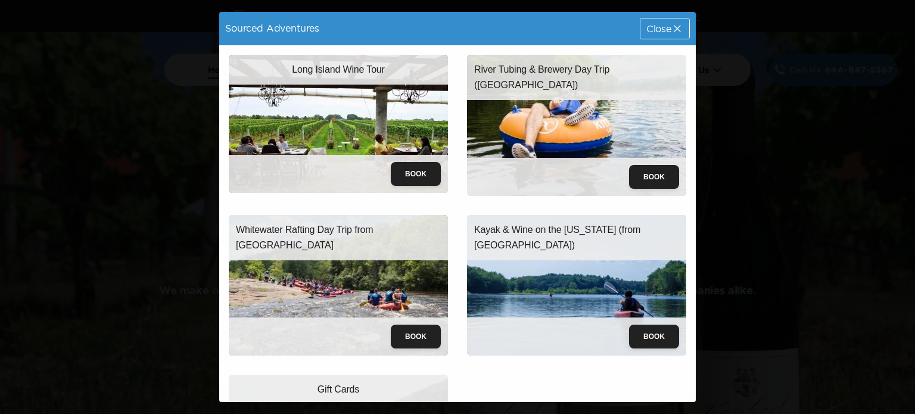
click at [649, 20] on div "Close" at bounding box center [665, 28] width 49 height 20
